Goal: Task Accomplishment & Management: Manage account settings

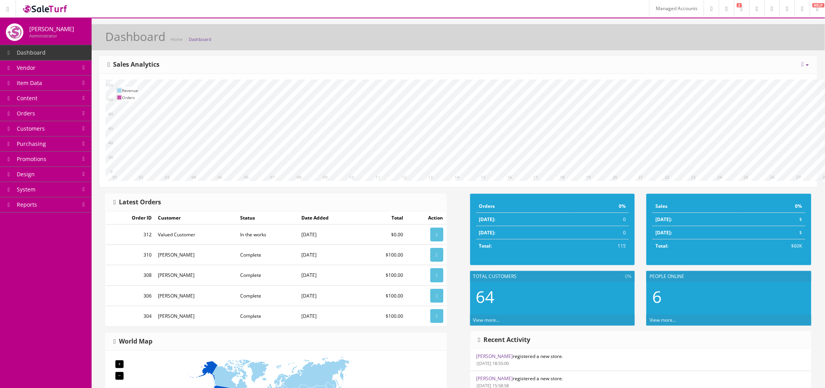
click at [649, 10] on link "Managed Accounts" at bounding box center [676, 8] width 55 height 17
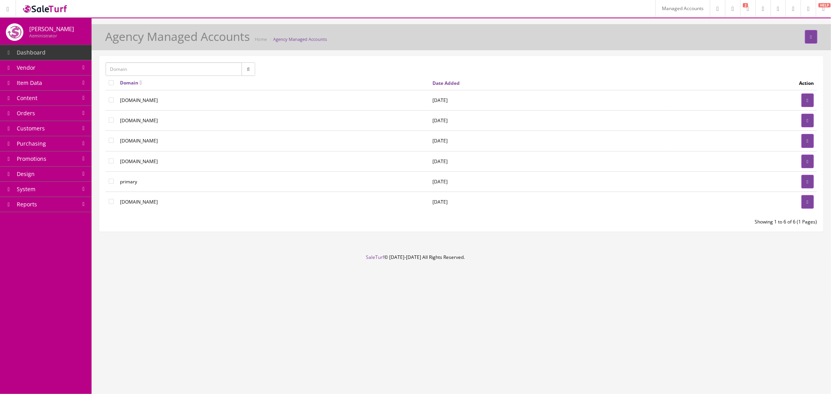
click at [44, 129] on span "Customers" at bounding box center [31, 128] width 28 height 7
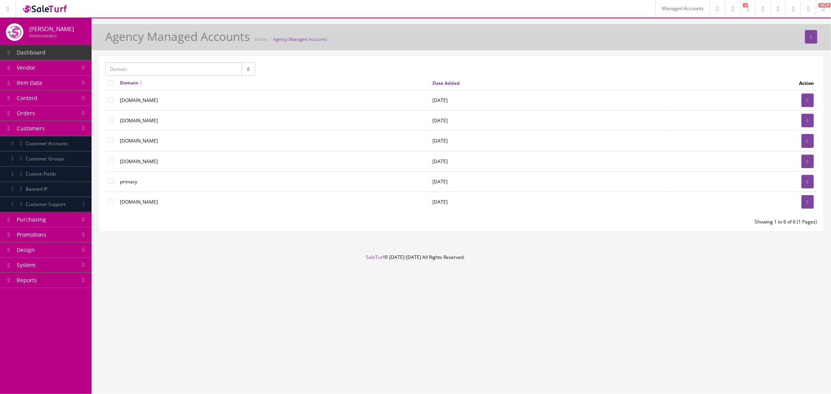
click at [50, 142] on span "Customer Accounts" at bounding box center [47, 143] width 42 height 7
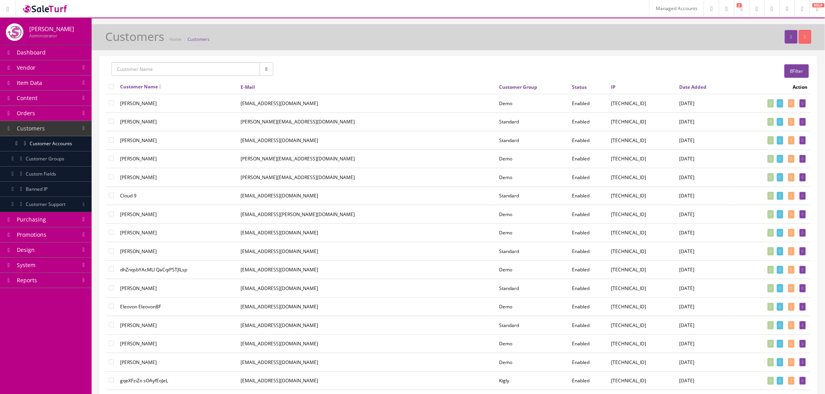
click at [182, 71] on input "text" at bounding box center [185, 69] width 148 height 14
click at [156, 118] on link "[PERSON_NAME]" at bounding box center [143, 119] width 62 height 9
type input "[PERSON_NAME]"
click at [270, 70] on button "button" at bounding box center [267, 69] width 14 height 14
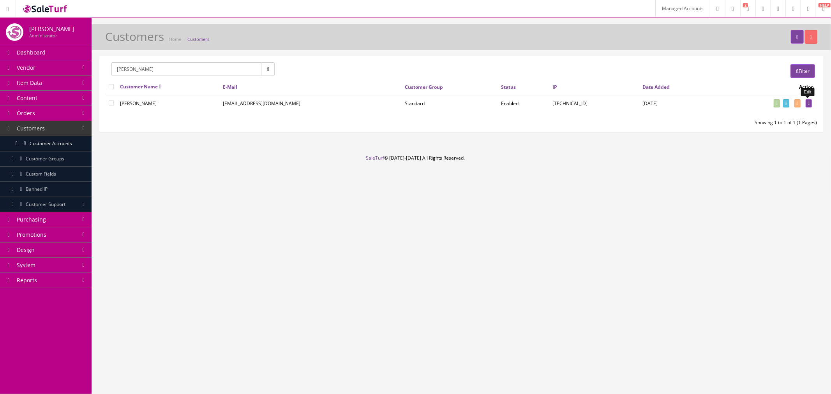
click at [808, 103] on icon at bounding box center [809, 103] width 2 height 4
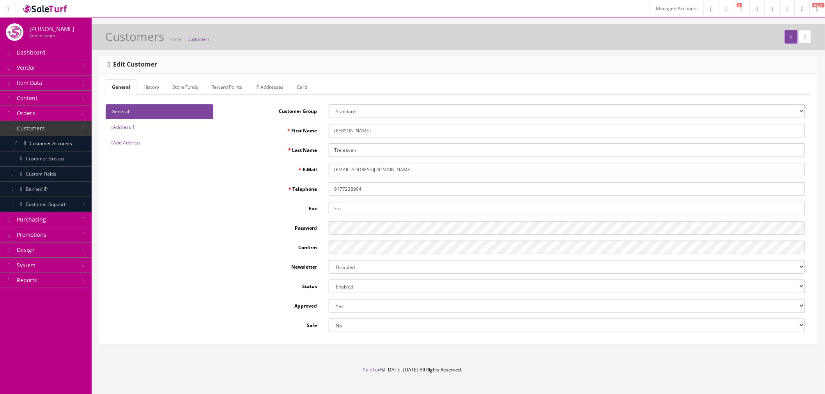
type input "joshlucio05"
click at [303, 88] on link "Card" at bounding box center [301, 87] width 23 height 15
